Goal: Information Seeking & Learning: Learn about a topic

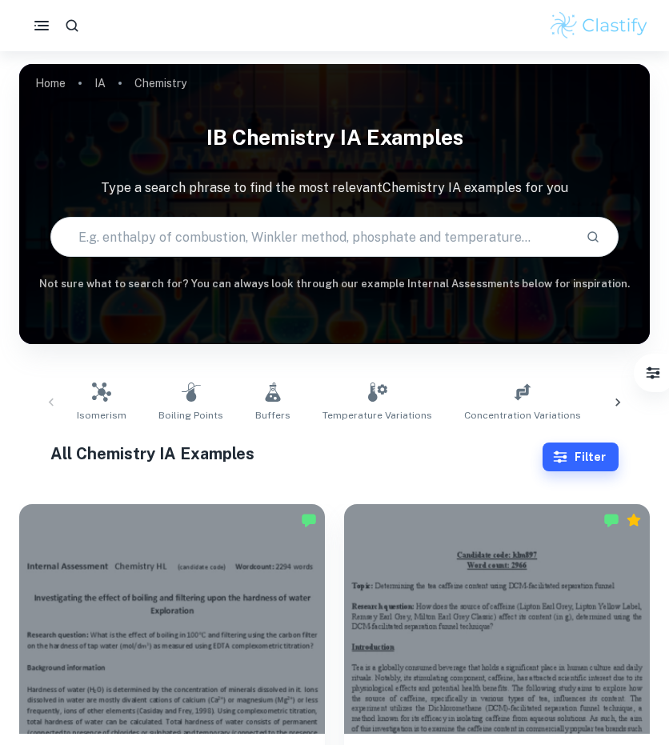
scroll to position [383, 0]
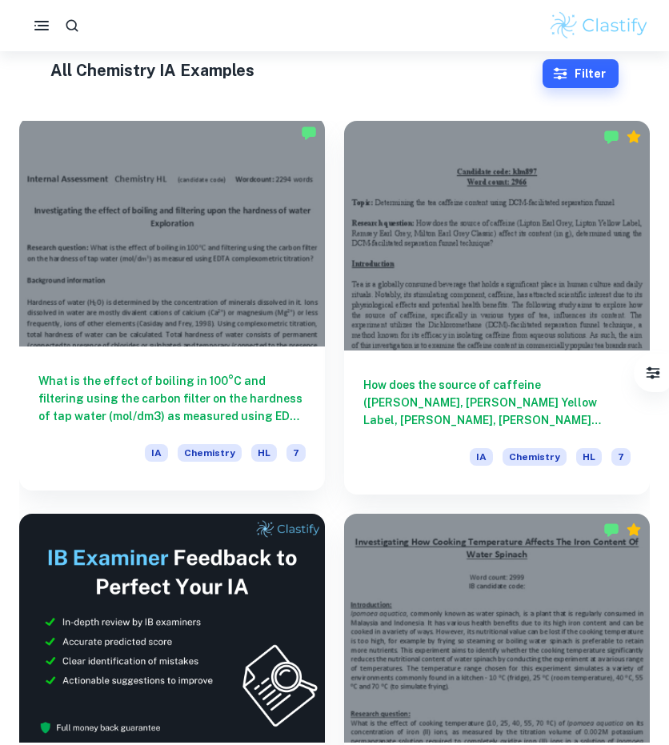
click at [267, 289] on div at bounding box center [172, 232] width 306 height 230
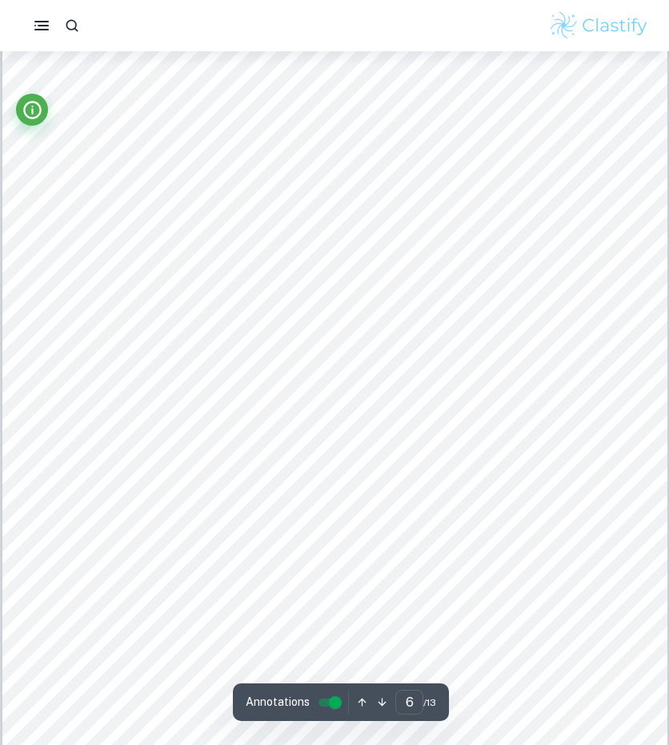
scroll to position [5154, 0]
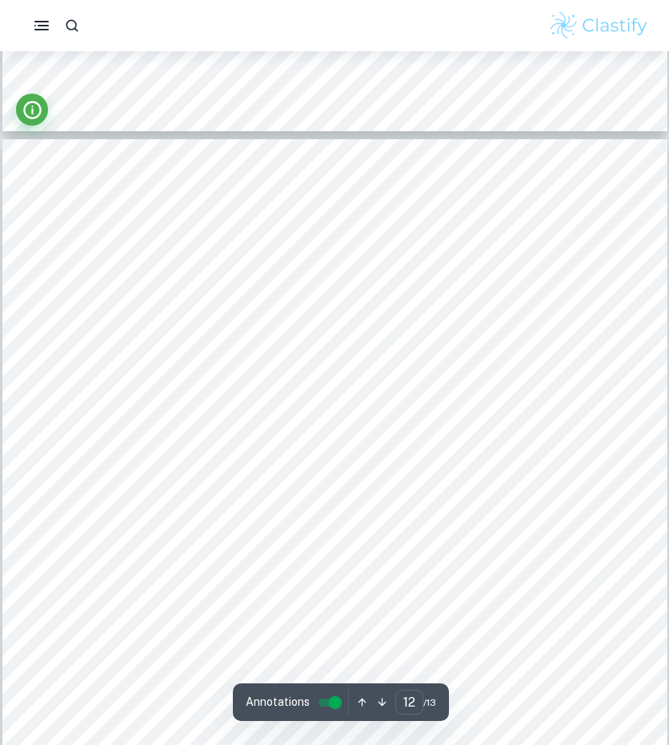
type input "1"
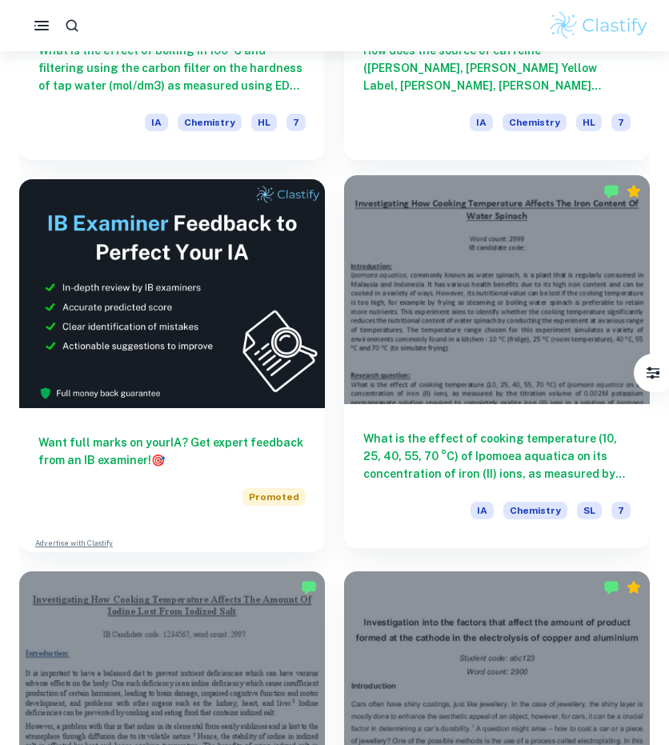
scroll to position [718, 0]
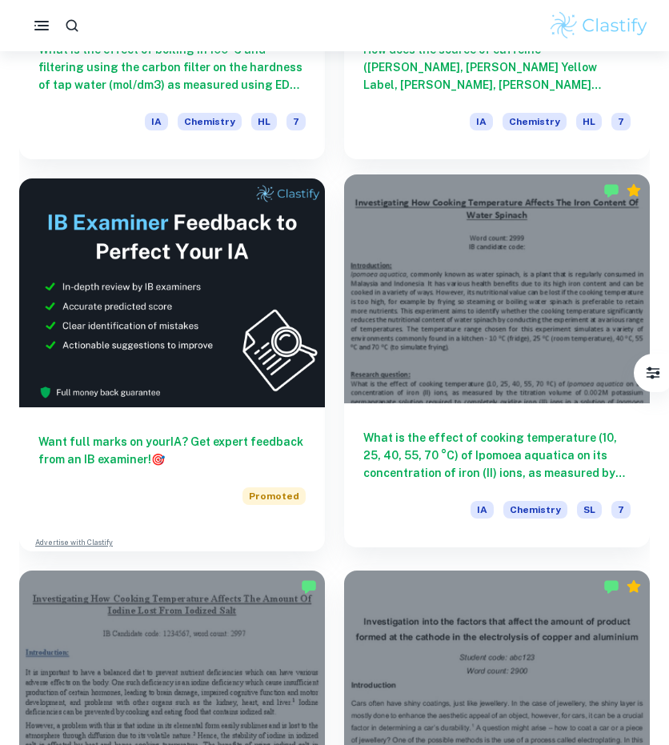
click at [582, 334] on div at bounding box center [497, 289] width 306 height 230
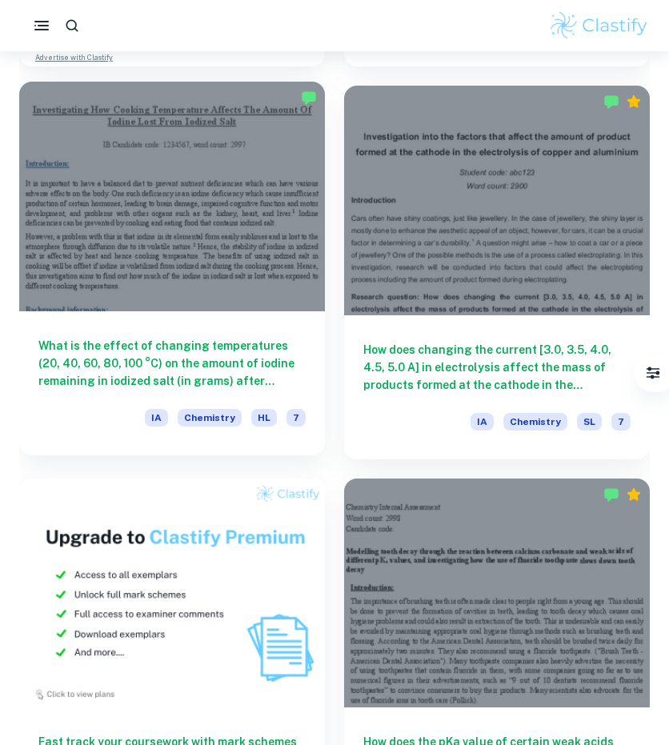
scroll to position [1210, 0]
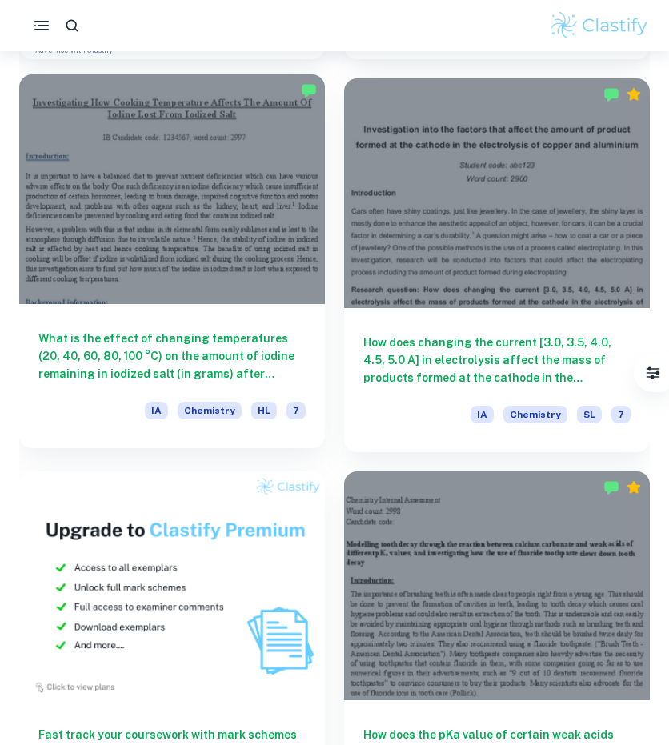
click at [224, 230] on div at bounding box center [172, 189] width 306 height 230
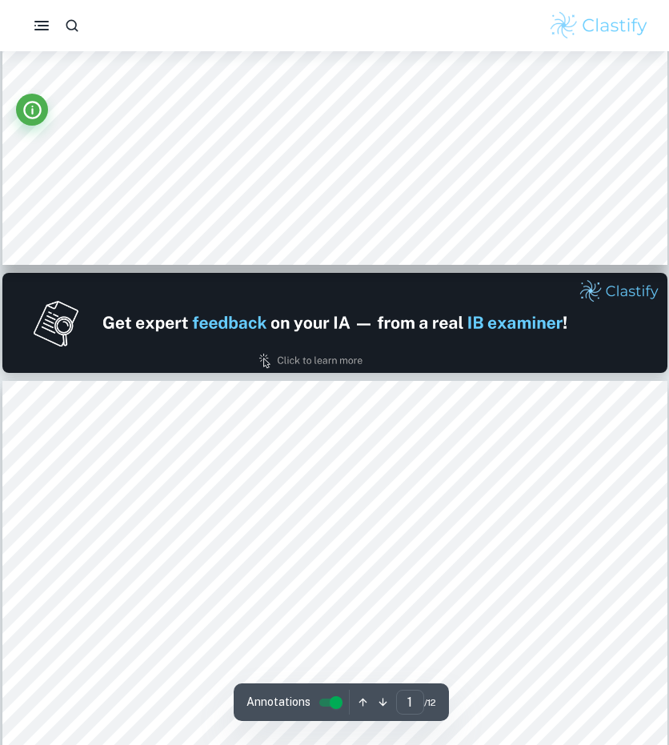
type input "2"
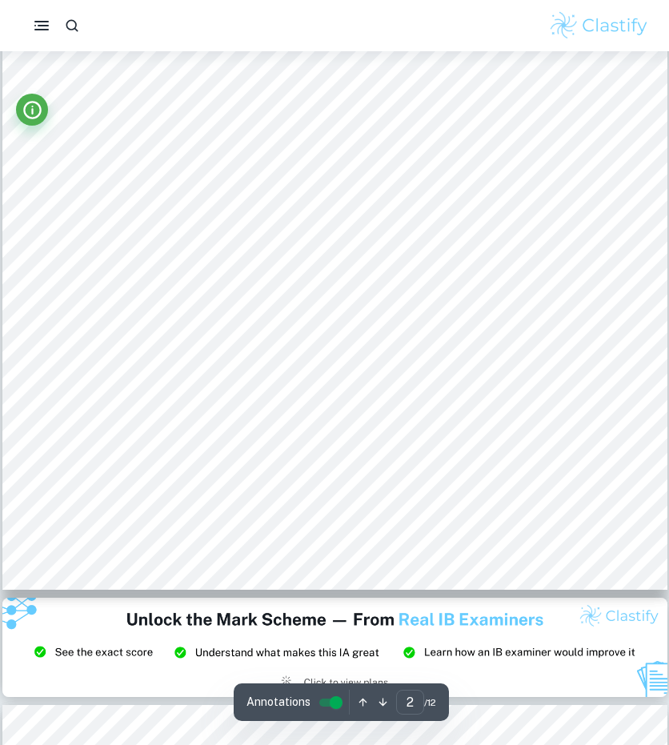
scroll to position [1317, 0]
